Goal: Task Accomplishment & Management: Manage account settings

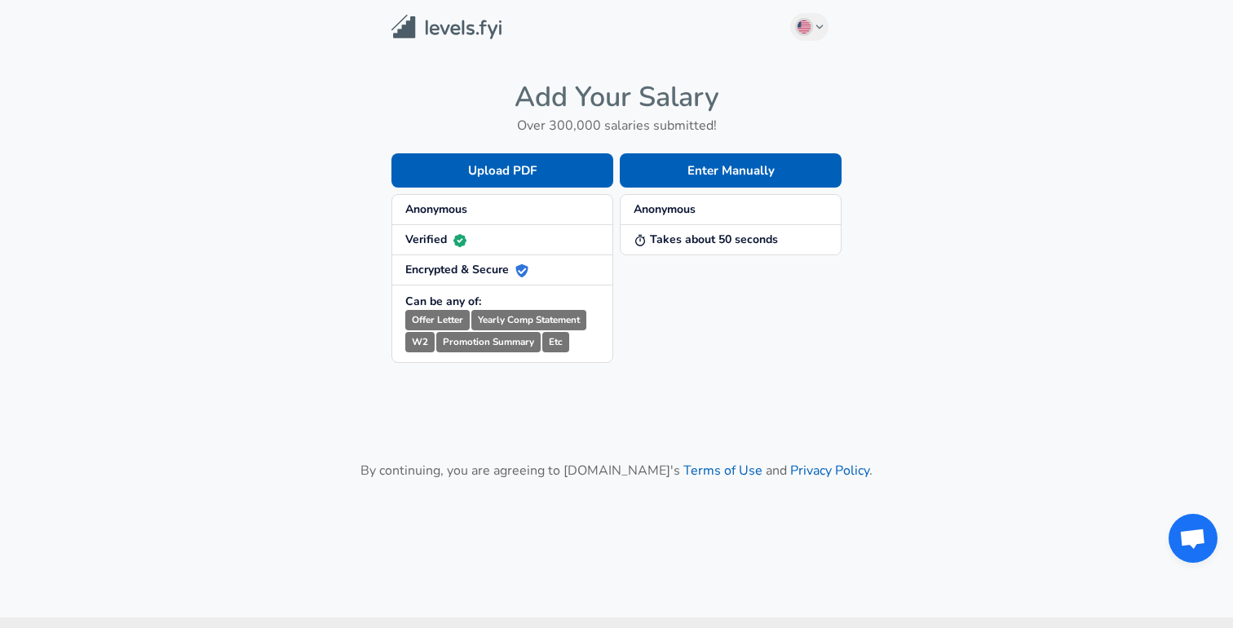
click at [689, 207] on strong "Anonymous" at bounding box center [665, 208] width 62 height 15
click at [683, 246] on strong "Takes about 50 seconds" at bounding box center [706, 239] width 144 height 15
click at [629, 106] on h4 "Add Your Salary" at bounding box center [617, 97] width 450 height 34
click at [573, 126] on h6 "Over 300,000 salaries submitted!" at bounding box center [617, 125] width 450 height 23
click at [436, 210] on strong "Anonymous" at bounding box center [436, 208] width 62 height 15
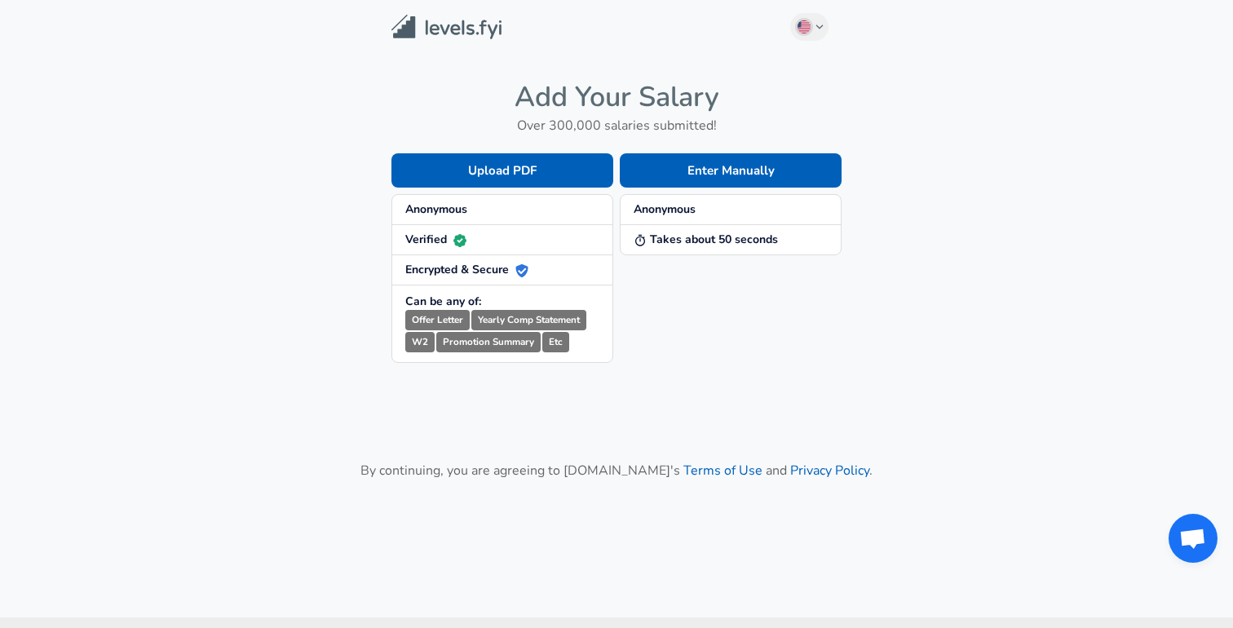
click at [432, 241] on strong "Verified" at bounding box center [435, 239] width 61 height 15
click at [511, 270] on strong "Encrypted & Secure" at bounding box center [466, 269] width 123 height 15
click at [440, 321] on small "Offer Letter" at bounding box center [437, 320] width 64 height 20
click at [499, 320] on small "Yearly Comp Statement" at bounding box center [529, 320] width 115 height 20
click at [530, 346] on small "Promotion Summary" at bounding box center [488, 342] width 104 height 20
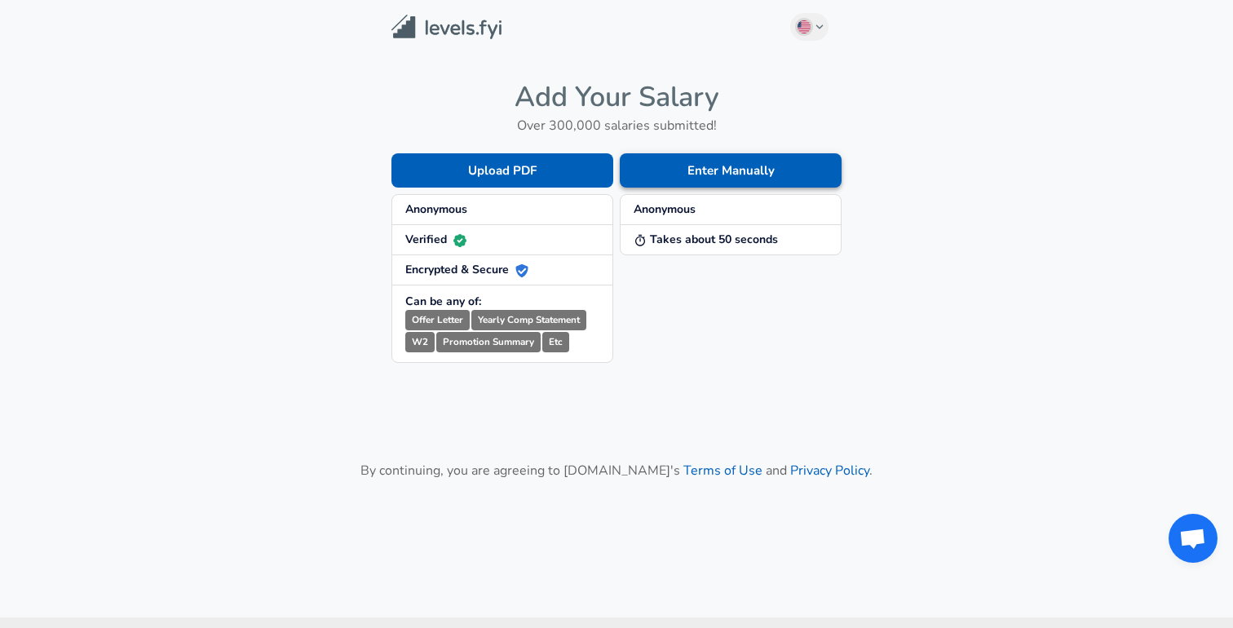
click at [775, 155] on button "Enter Manually" at bounding box center [731, 170] width 222 height 34
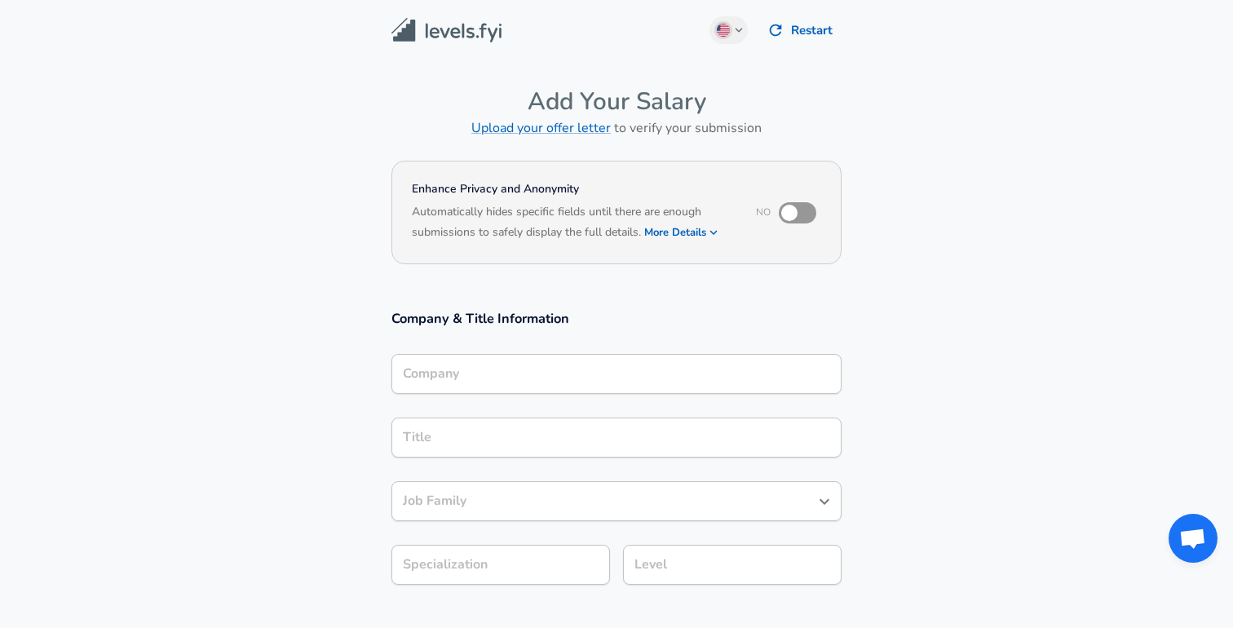
click at [697, 244] on h6 "Based on your submission and the data points that we have already collected, we…" at bounding box center [617, 244] width 410 height 0
click at [713, 232] on icon "button" at bounding box center [713, 232] width 15 height 15
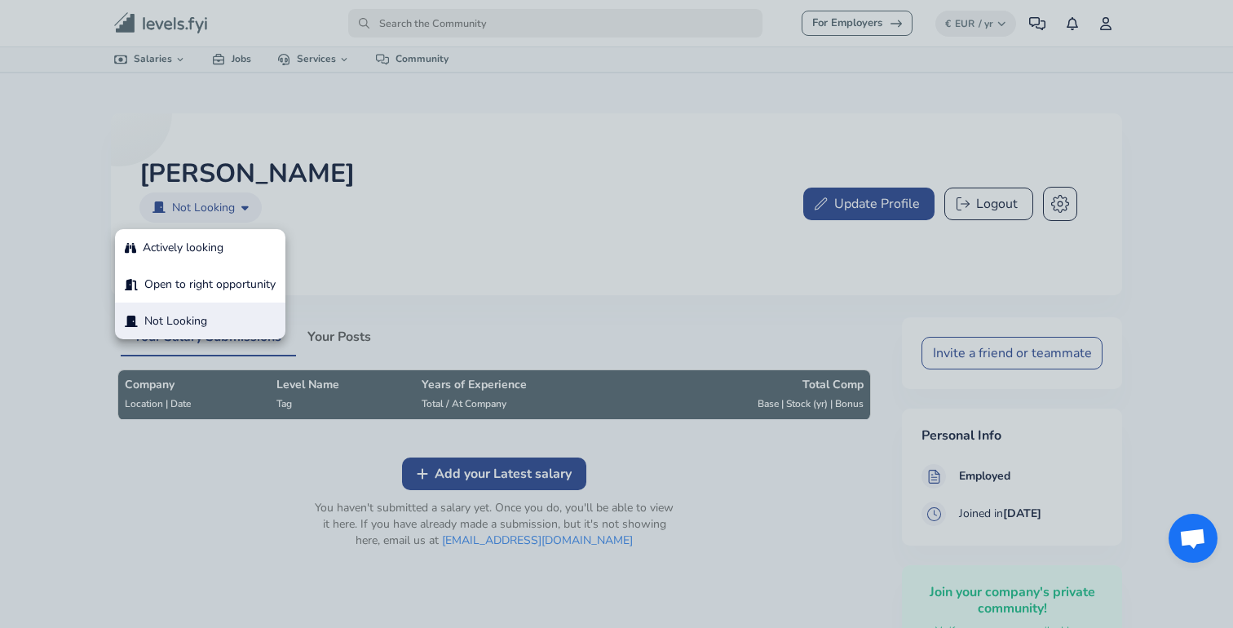
click at [203, 207] on body "We value your privacy We use cookies to enhance your browsing experience, serve…" at bounding box center [616, 314] width 1233 height 628
click at [366, 223] on div at bounding box center [616, 314] width 1233 height 628
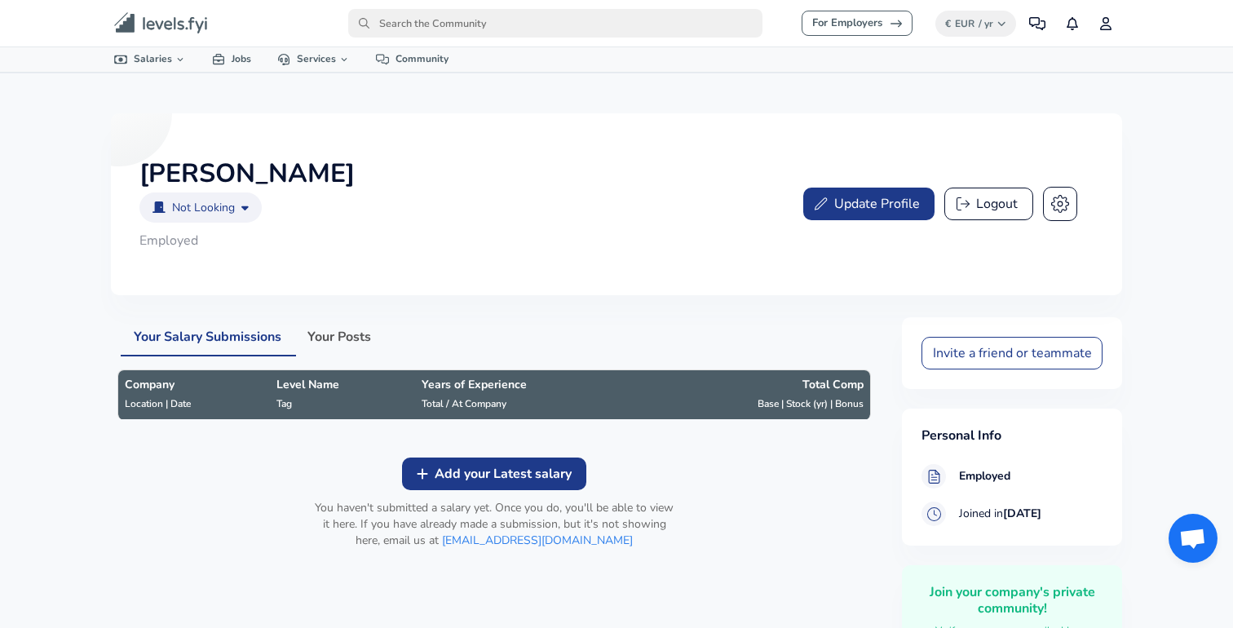
click at [237, 215] on body "We value your privacy We use cookies to enhance your browsing experience, serve…" at bounding box center [616, 314] width 1233 height 628
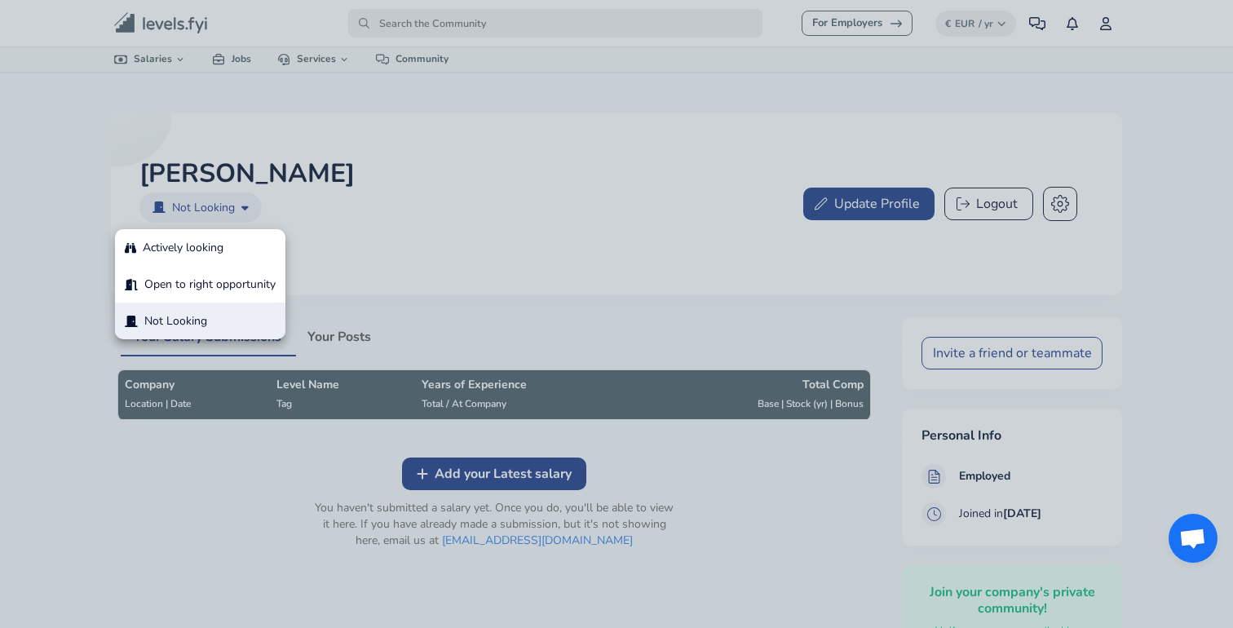
click at [223, 283] on p "Open to right opportunity" at bounding box center [209, 284] width 131 height 17
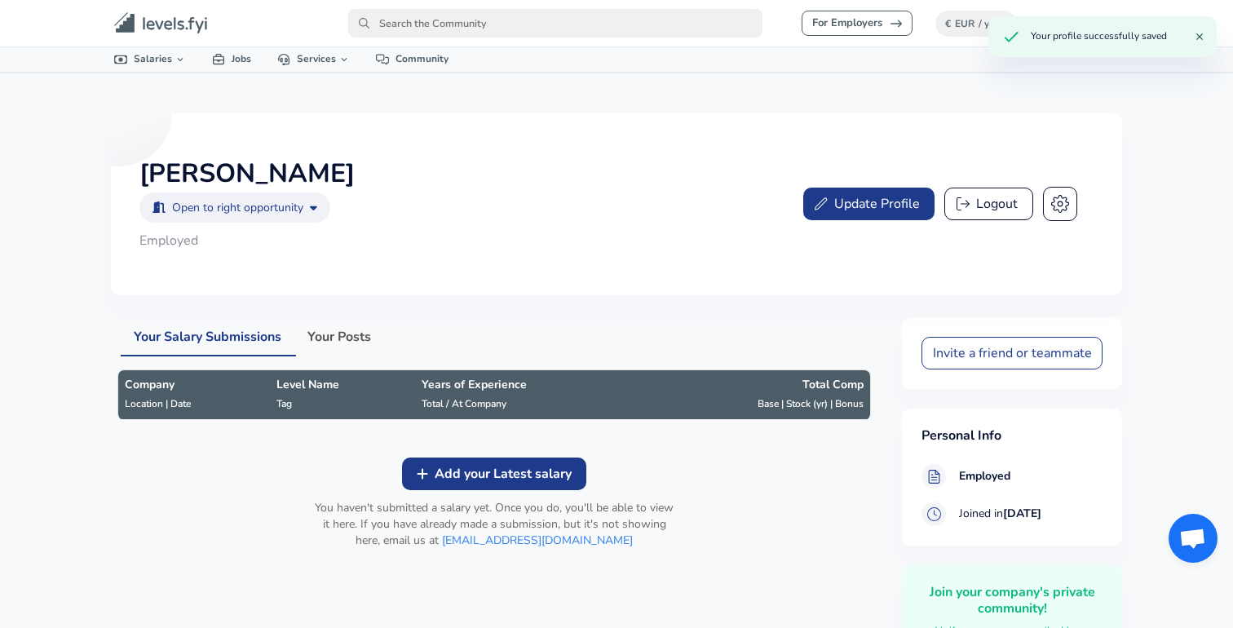
click at [245, 206] on body "We value your privacy We use cookies to enhance your browsing experience, serve…" at bounding box center [616, 314] width 1233 height 628
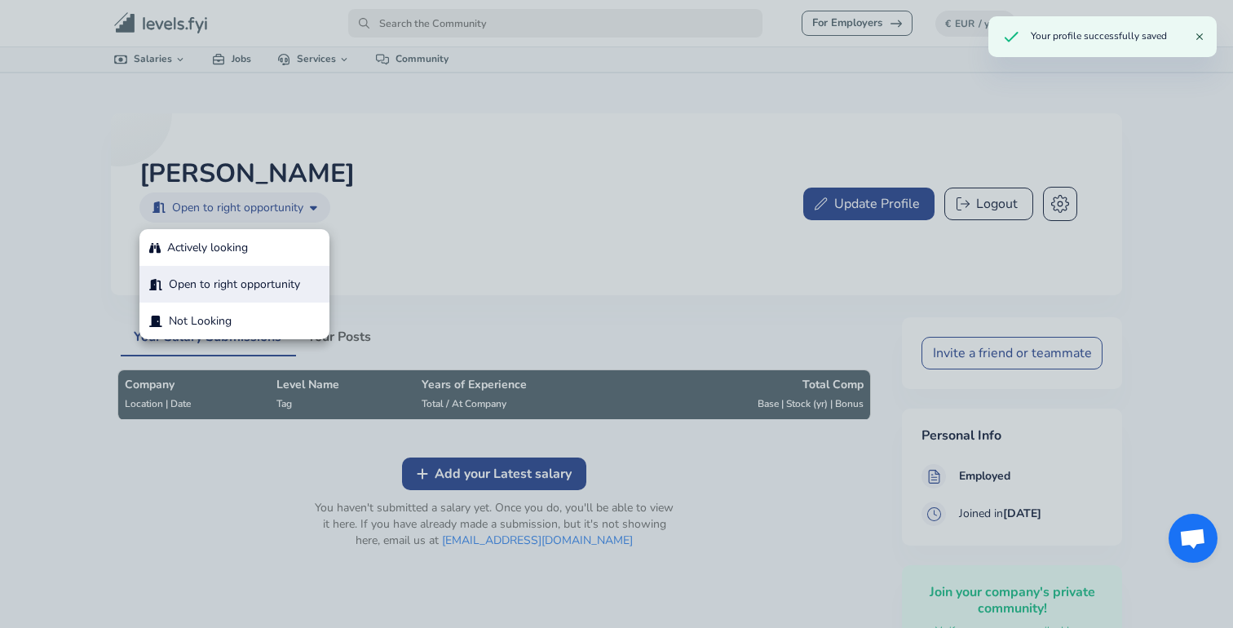
click at [201, 250] on p "Actively looking" at bounding box center [207, 247] width 81 height 17
type input "actively_looking"
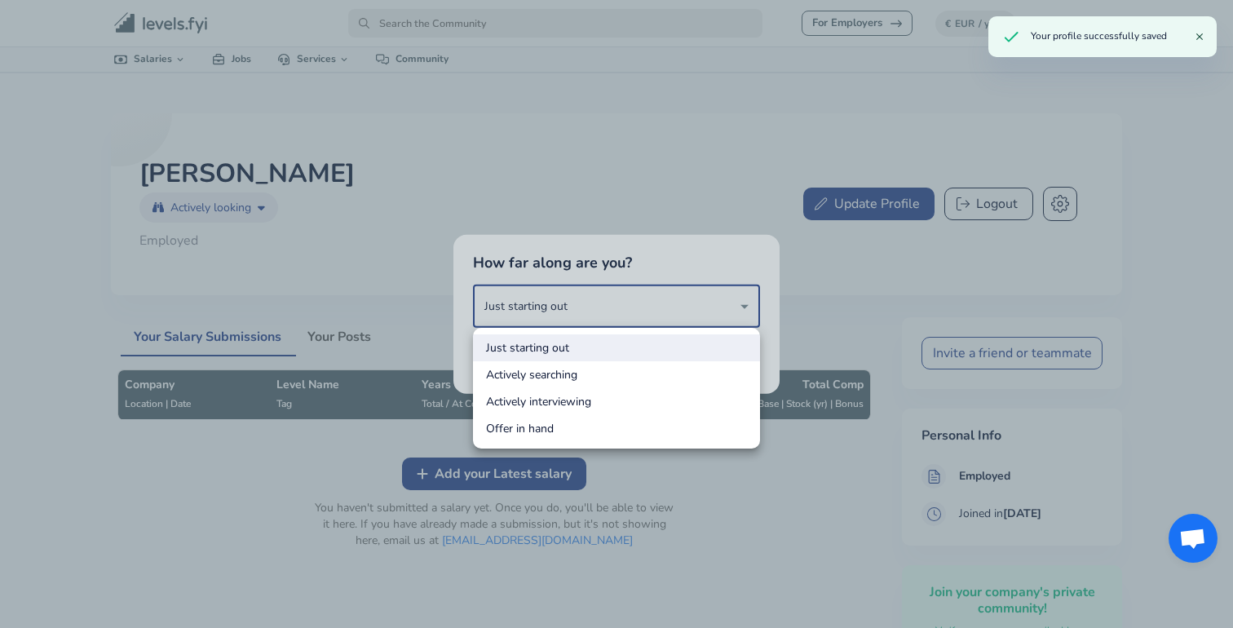
click at [631, 313] on body "We value your privacy We use cookies to enhance your browsing experience, serve…" at bounding box center [616, 314] width 1233 height 628
click at [561, 373] on li "Actively searching" at bounding box center [616, 374] width 287 height 27
type input "actively_searching"
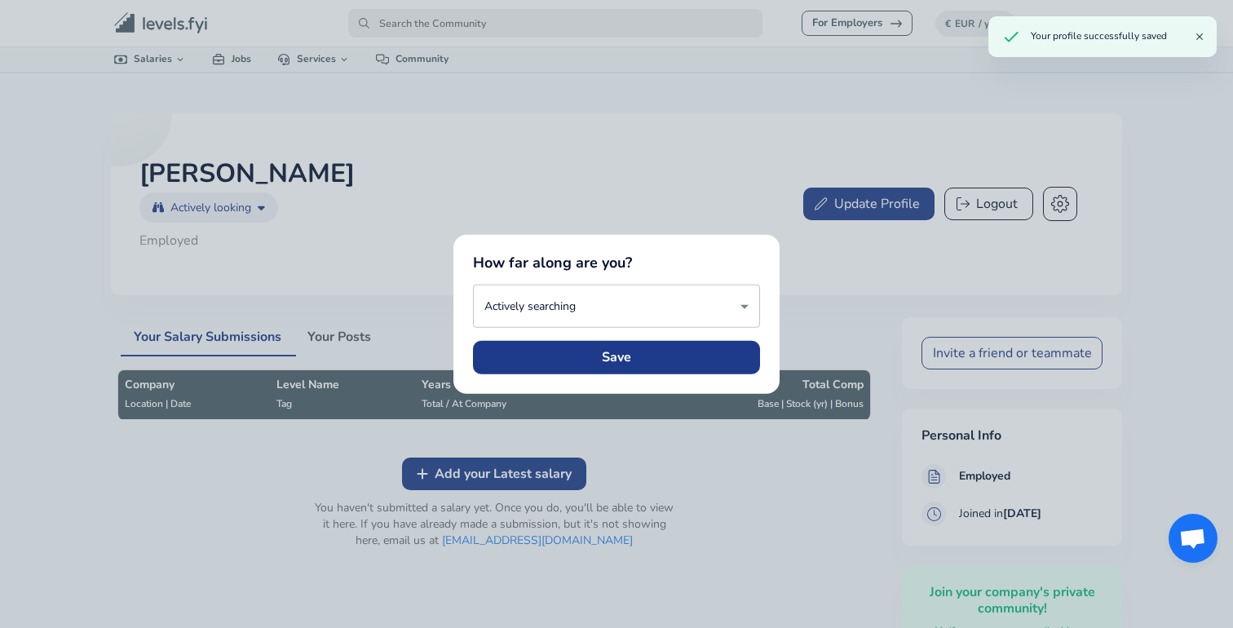
click at [579, 364] on button "Save" at bounding box center [616, 357] width 287 height 33
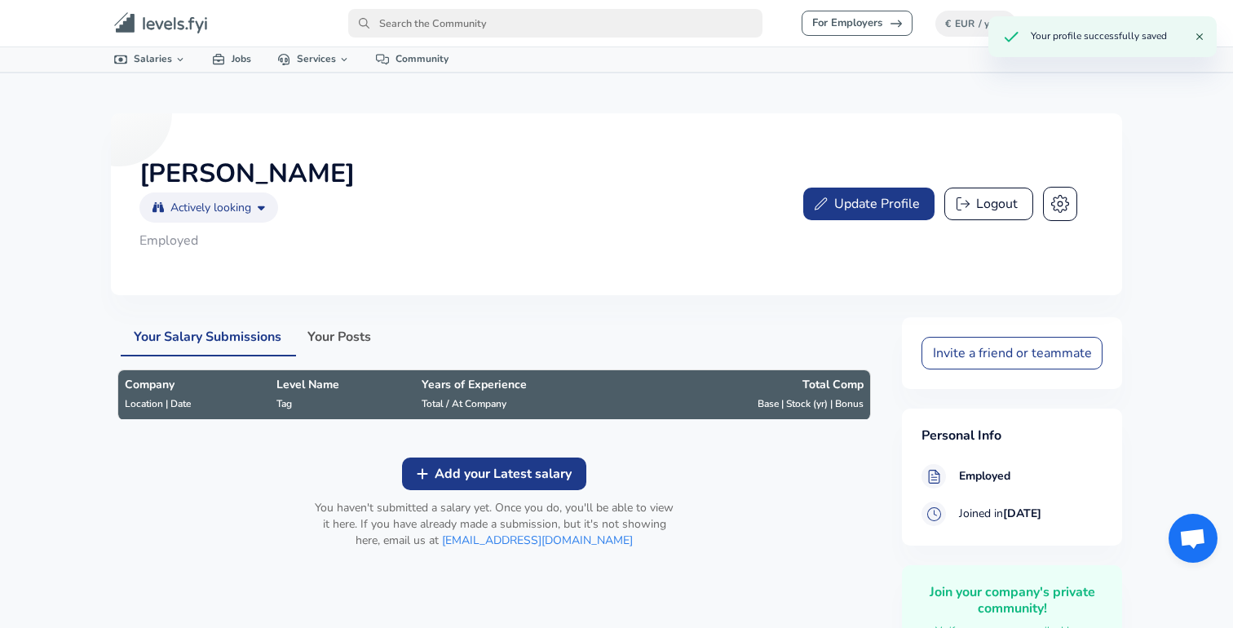
click at [117, 28] on icon "Levels FYI Logo" at bounding box center [161, 23] width 94 height 22
